Goal: Navigation & Orientation: Go to known website

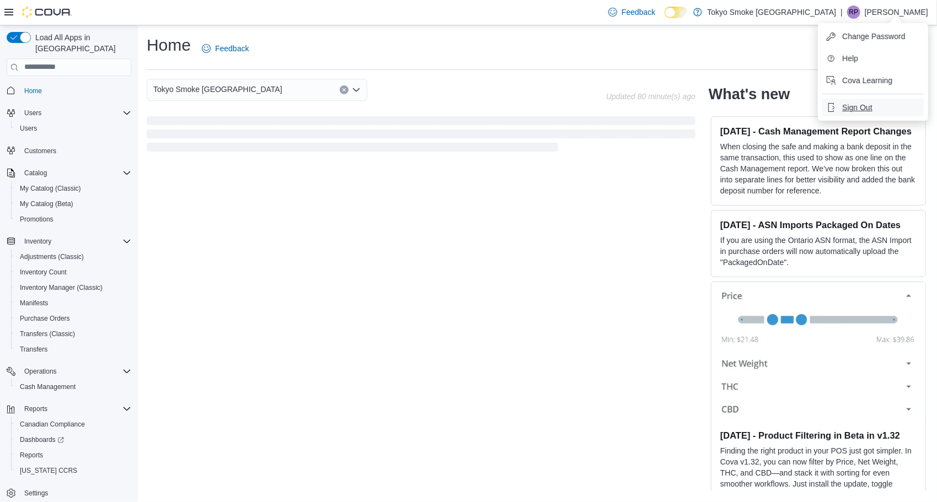
click at [849, 110] on span "Sign Out" at bounding box center [857, 107] width 30 height 11
